Goal: Task Accomplishment & Management: Manage account settings

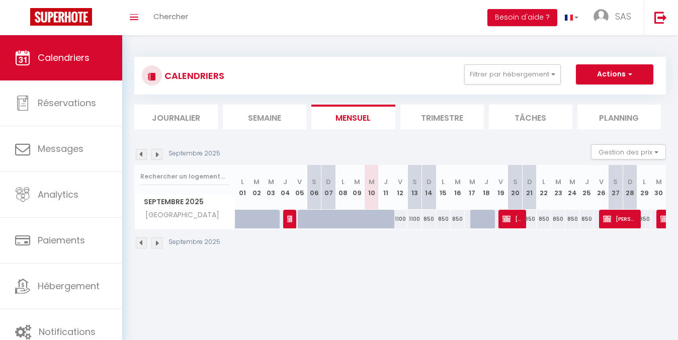
click at [159, 151] on img at bounding box center [156, 154] width 11 height 11
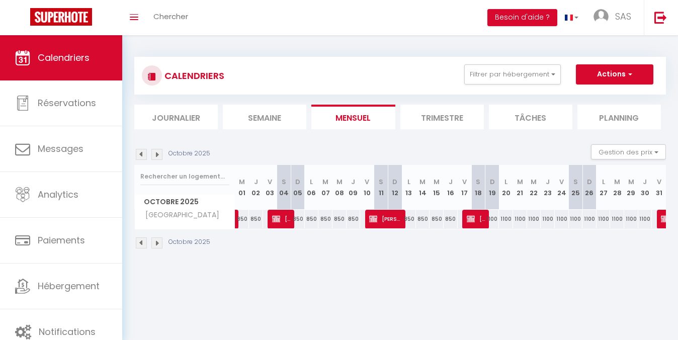
click at [159, 151] on img at bounding box center [156, 154] width 11 height 11
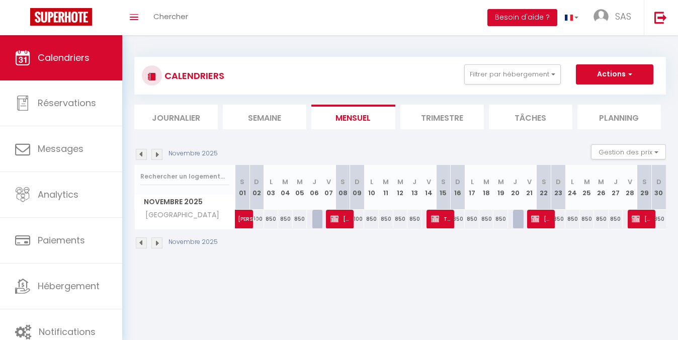
click at [159, 150] on img at bounding box center [156, 154] width 11 height 11
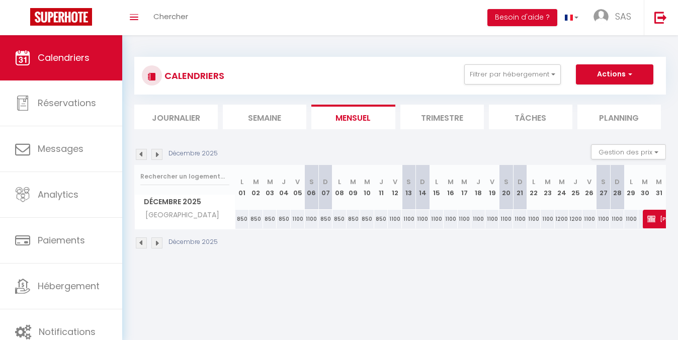
click at [159, 150] on img at bounding box center [156, 154] width 11 height 11
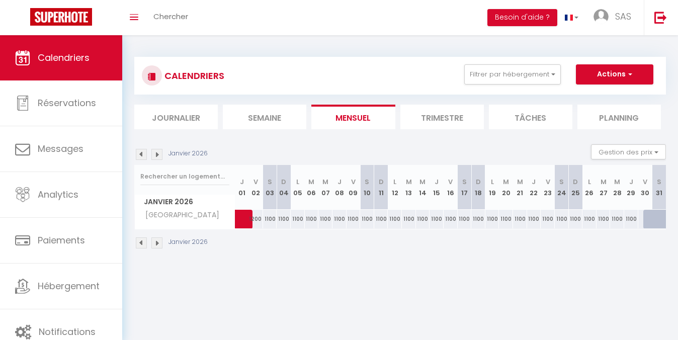
click at [141, 154] on img at bounding box center [141, 154] width 11 height 11
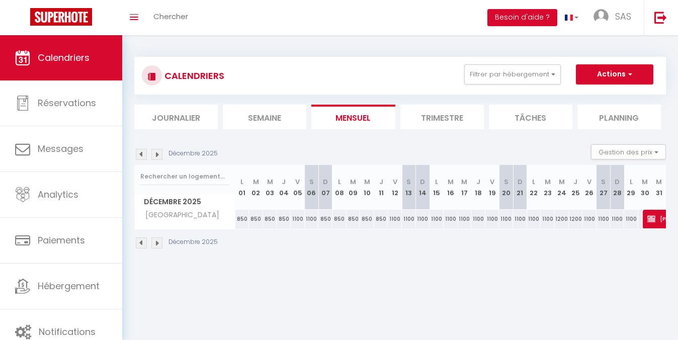
click at [141, 154] on img at bounding box center [141, 154] width 11 height 11
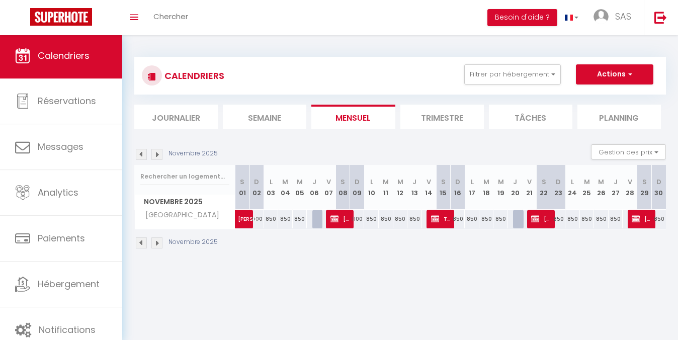
click at [161, 155] on img at bounding box center [156, 154] width 11 height 11
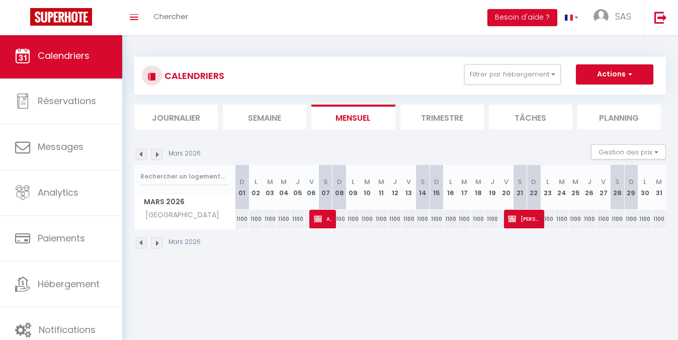
click at [161, 155] on img at bounding box center [156, 154] width 11 height 11
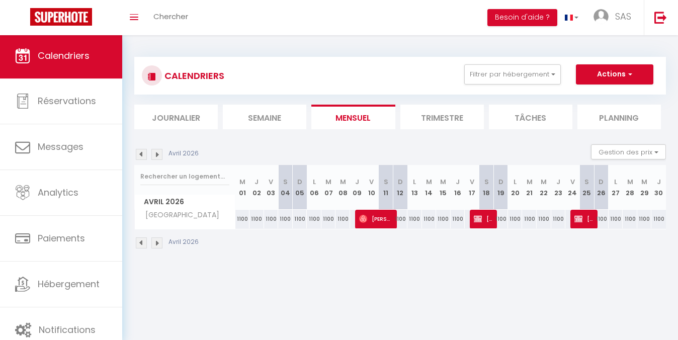
click at [161, 155] on img at bounding box center [156, 154] width 11 height 11
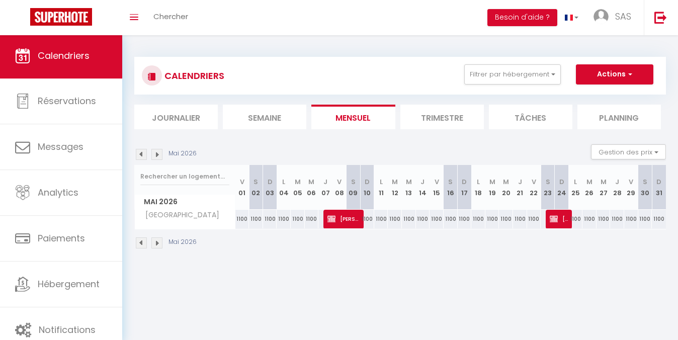
click at [161, 155] on img at bounding box center [156, 154] width 11 height 11
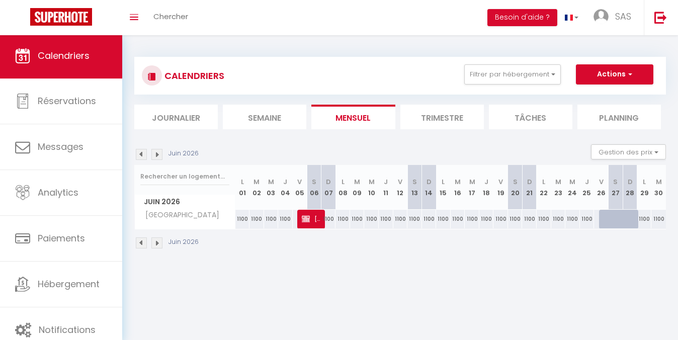
click at [161, 155] on img at bounding box center [156, 154] width 11 height 11
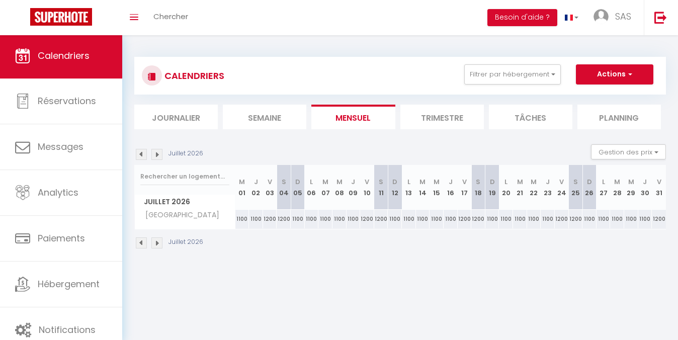
click at [161, 155] on img at bounding box center [156, 154] width 11 height 11
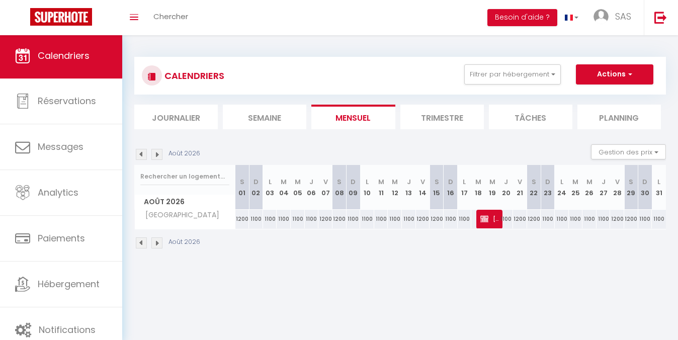
click at [422, 121] on li "Trimestre" at bounding box center [441, 117] width 83 height 25
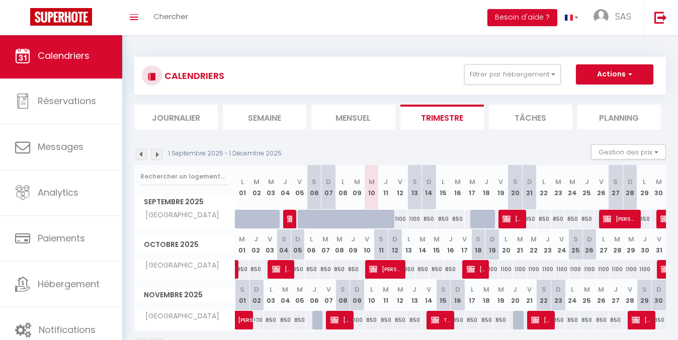
scroll to position [35, 0]
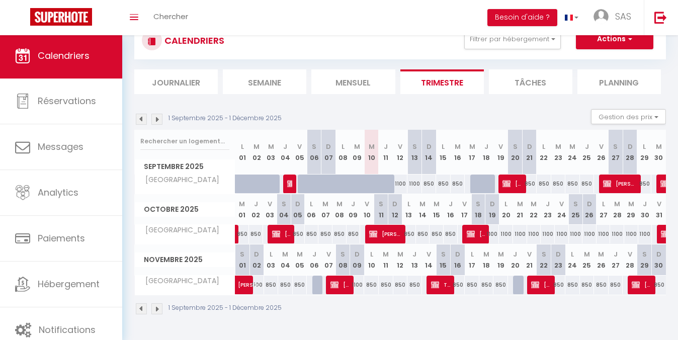
click at [160, 120] on img at bounding box center [156, 119] width 11 height 11
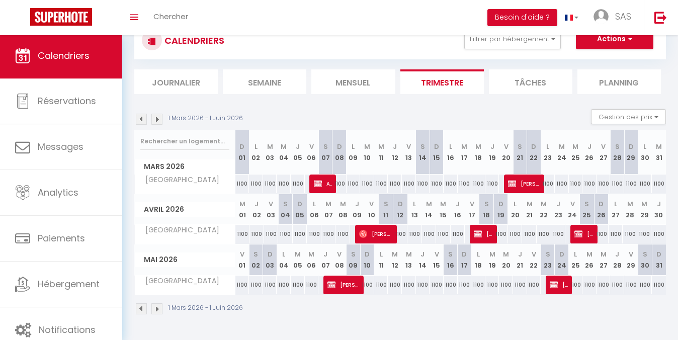
click at [160, 120] on img at bounding box center [156, 119] width 11 height 11
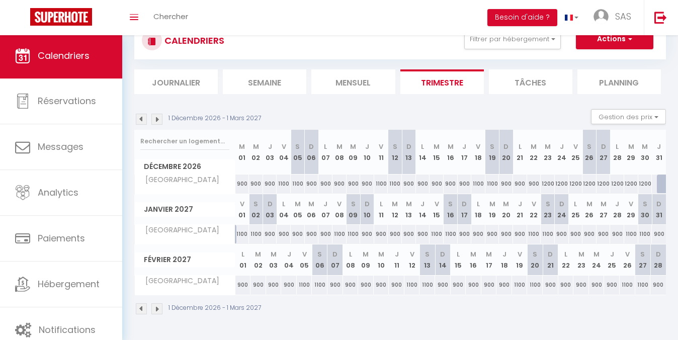
click at [160, 120] on img at bounding box center [156, 119] width 11 height 11
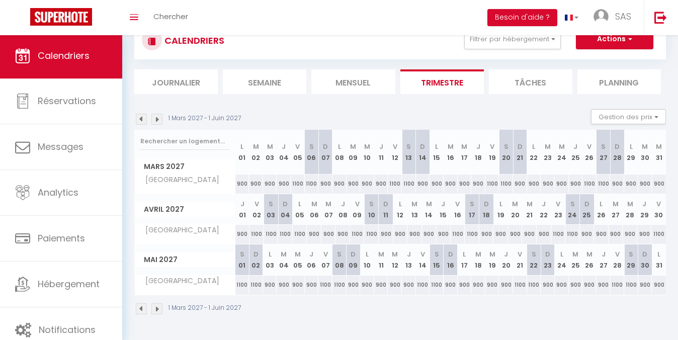
click at [160, 120] on img at bounding box center [156, 119] width 11 height 11
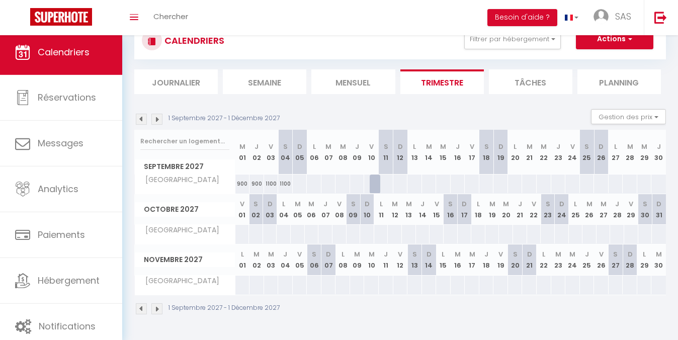
click at [137, 118] on img at bounding box center [141, 119] width 11 height 11
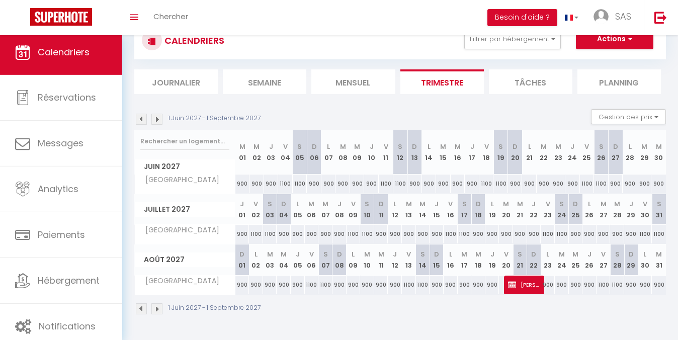
click at [137, 118] on img at bounding box center [141, 119] width 11 height 11
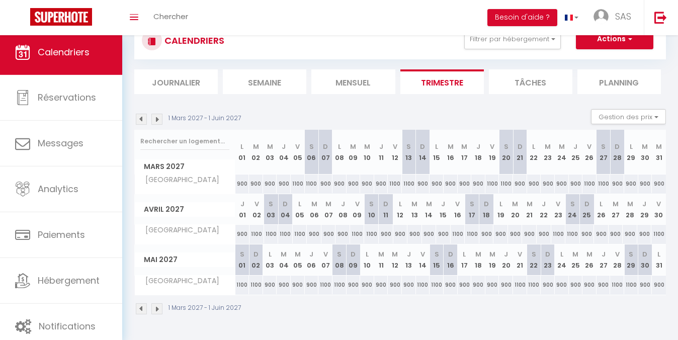
click at [137, 118] on img at bounding box center [141, 119] width 11 height 11
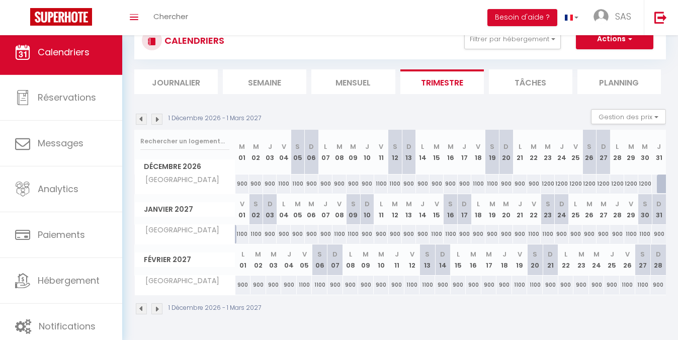
click at [141, 120] on img at bounding box center [141, 119] width 11 height 11
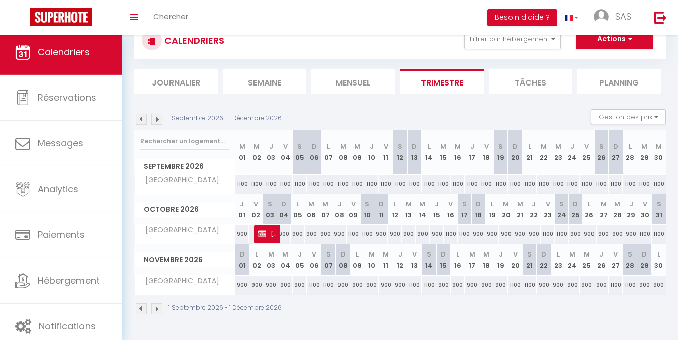
click at [152, 118] on img at bounding box center [156, 119] width 11 height 11
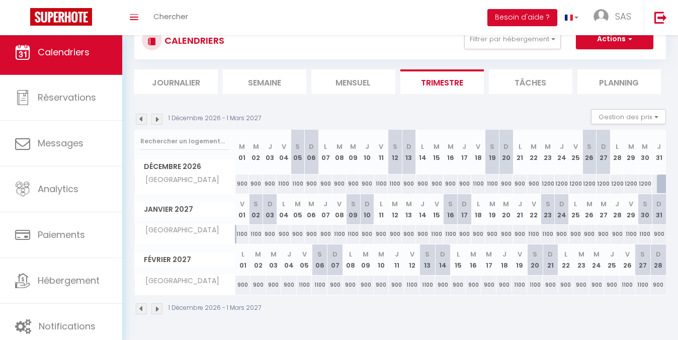
click at [142, 118] on img at bounding box center [141, 119] width 11 height 11
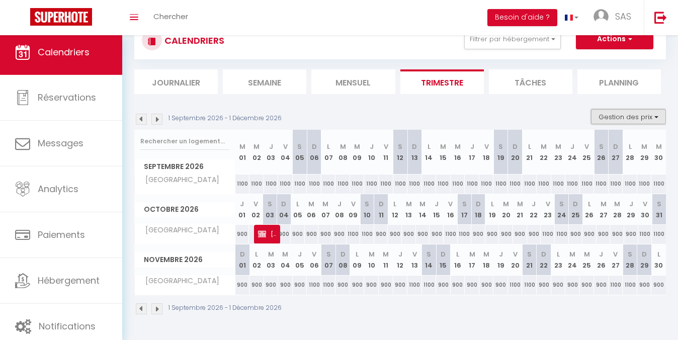
click at [637, 115] on button "Gestion des prix" at bounding box center [628, 116] width 75 height 15
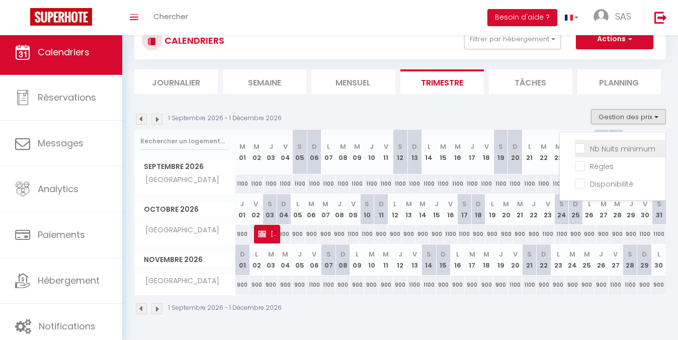
click at [585, 145] on input "Nb Nuits minimum" at bounding box center [620, 148] width 90 height 10
checkbox input "true"
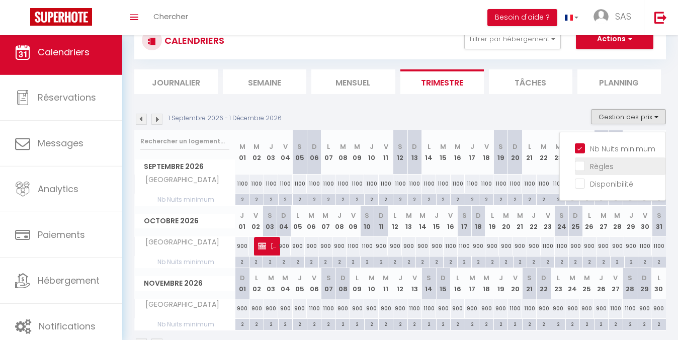
click at [582, 164] on input "Règles" at bounding box center [620, 165] width 90 height 10
checkbox input "true"
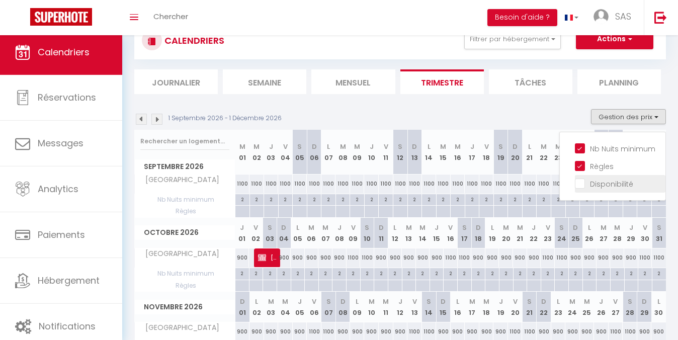
click at [580, 184] on input "Disponibilité" at bounding box center [620, 183] width 90 height 10
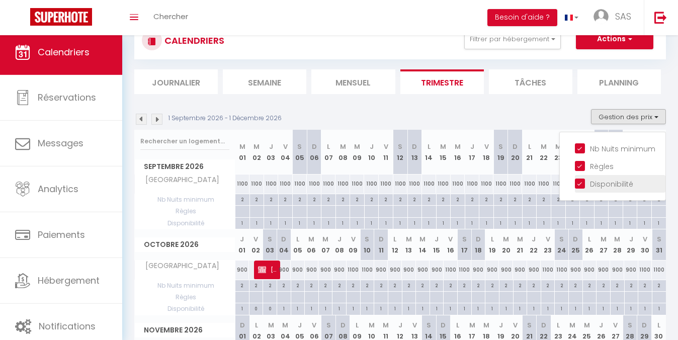
click at [580, 184] on input "Disponibilité" at bounding box center [620, 183] width 90 height 10
checkbox input "false"
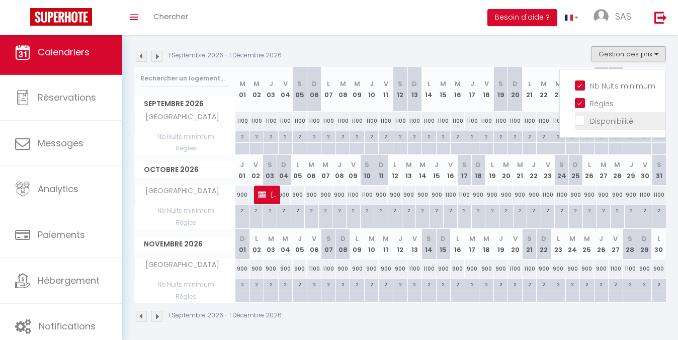
scroll to position [102, 0]
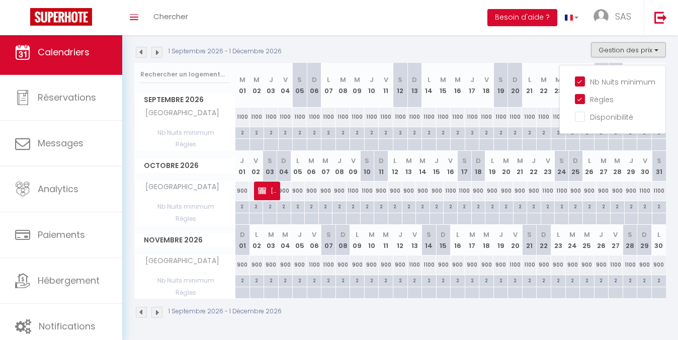
click at [388, 47] on div "[DATE] - [DATE] Gestion des prix Nb Nuits minimum Règles Disponibilité" at bounding box center [399, 52] width 531 height 21
